Goal: Register for event/course

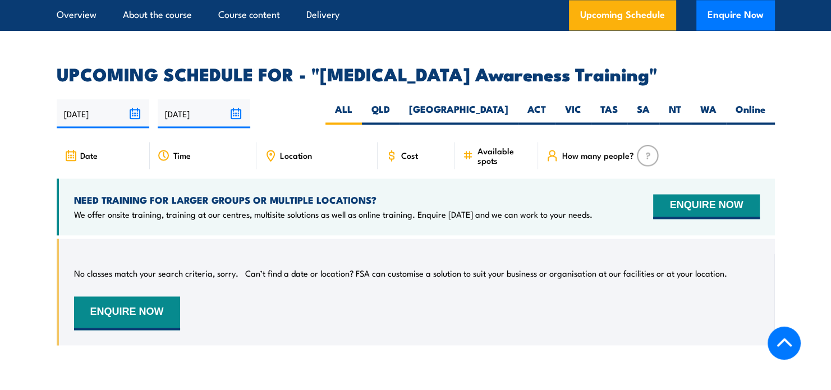
scroll to position [1663, 0]
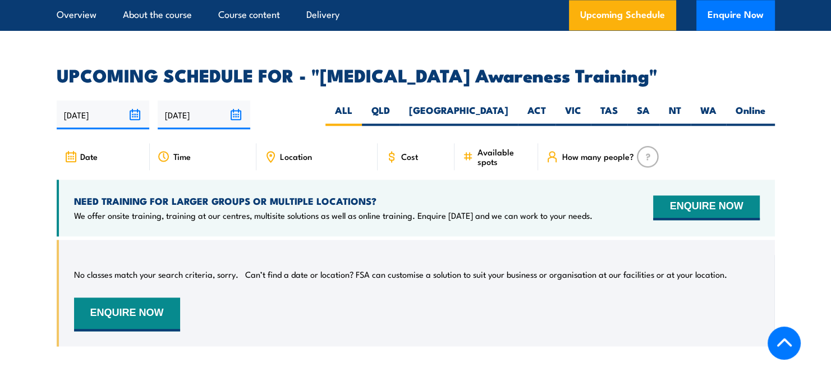
click at [404, 143] on div "Cost" at bounding box center [415, 156] width 77 height 27
click at [411, 110] on article "UPCOMING SCHEDULE FOR - "[MEDICAL_DATA] Awareness Training" [DATE] [DATE]" at bounding box center [416, 215] width 718 height 296
click at [411, 114] on article "UPCOMING SCHEDULE FOR - "[MEDICAL_DATA] Awareness Training" [DATE] [DATE]" at bounding box center [416, 215] width 718 height 296
click at [580, 100] on div "[DATE] [DATE]" at bounding box center [416, 114] width 718 height 29
click at [576, 104] on label "VIC" at bounding box center [572, 115] width 35 height 22
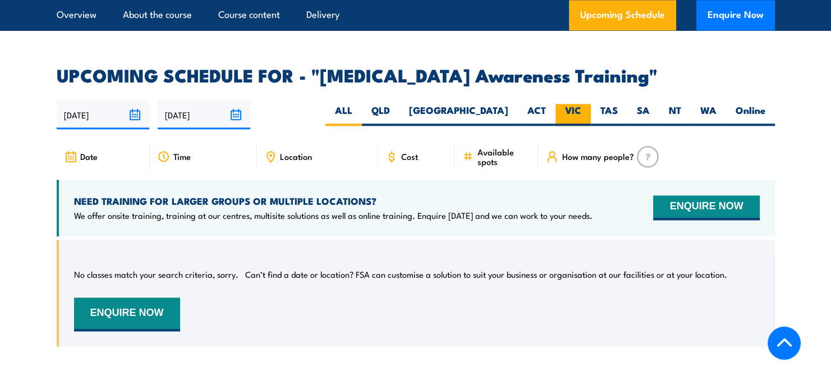
click at [581, 104] on input "VIC" at bounding box center [584, 107] width 7 height 7
radio input "true"
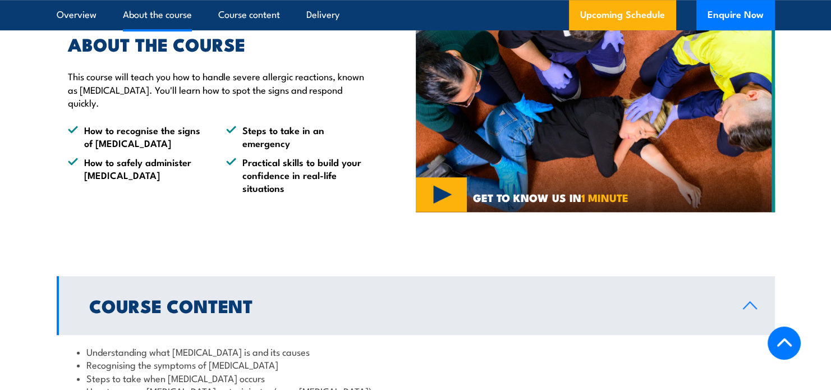
scroll to position [645, 0]
